Goal: Register for event/course

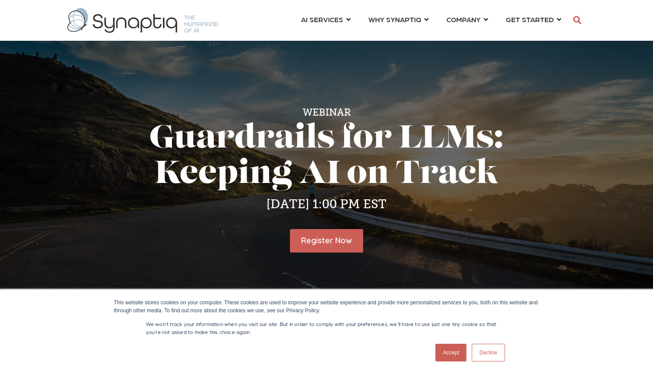
scroll to position [0, 4]
drag, startPoint x: 0, startPoint y: 0, endPoint x: 323, endPoint y: 243, distance: 403.7
click at [323, 243] on link "Register Now" at bounding box center [326, 241] width 77 height 24
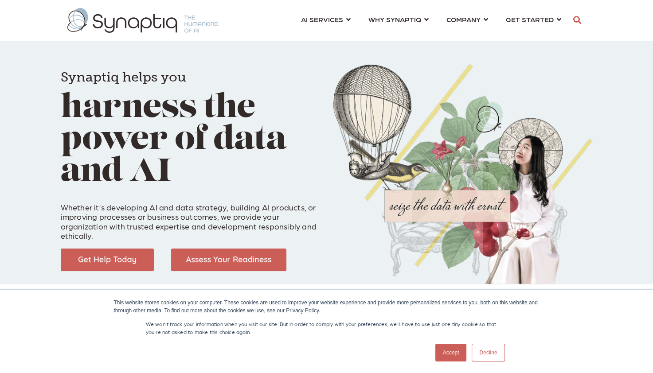
scroll to position [0, 4]
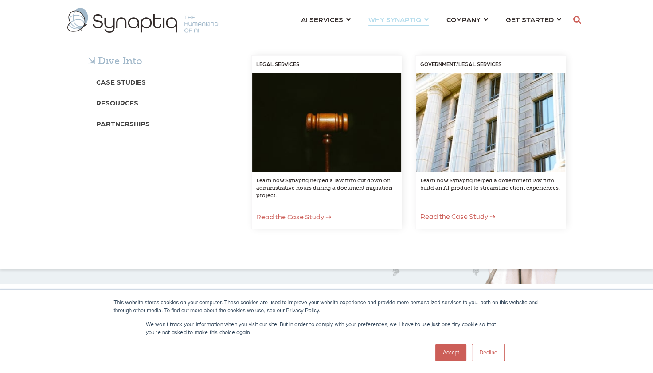
click at [374, 17] on span "WHY SYNAPTIQ ⇲ Dive Into Case Studies Resources Partnerships LEGAL SERVICES Lea…" at bounding box center [394, 19] width 53 height 12
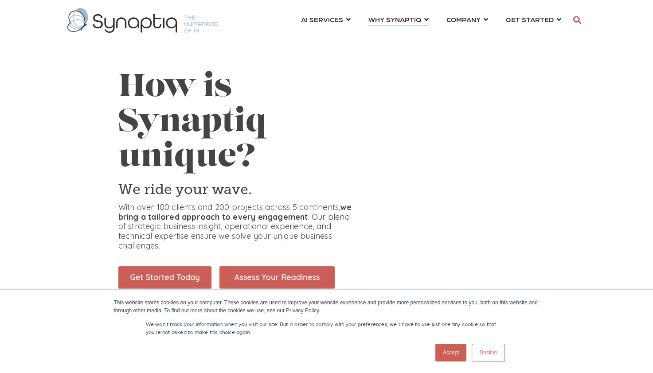
scroll to position [0, 4]
